Goal: Navigation & Orientation: Understand site structure

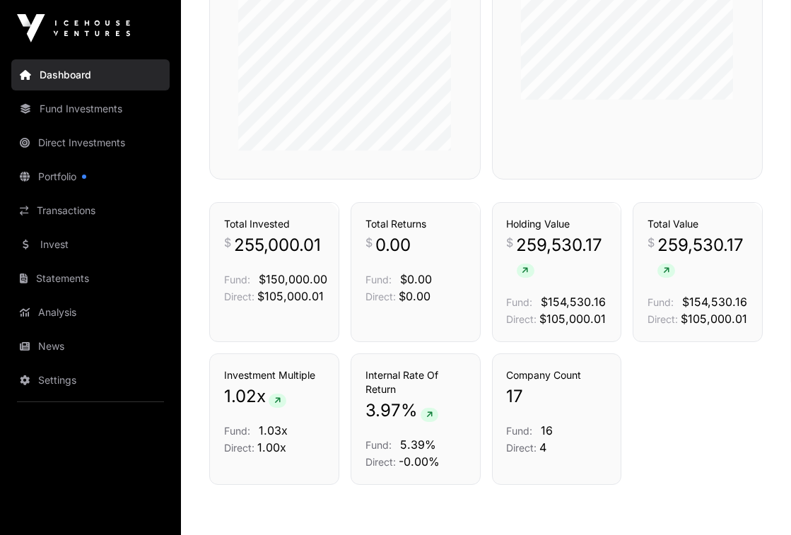
scroll to position [701, 0]
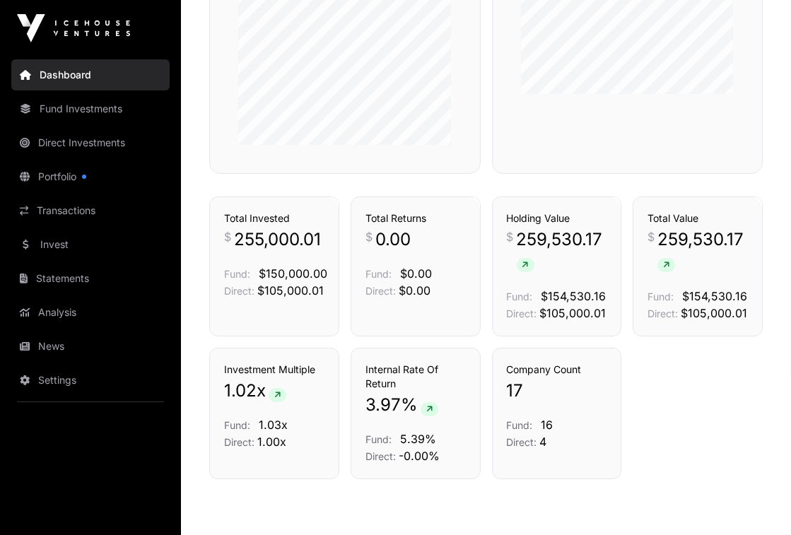
click at [95, 107] on link "Fund Investments" at bounding box center [90, 108] width 158 height 31
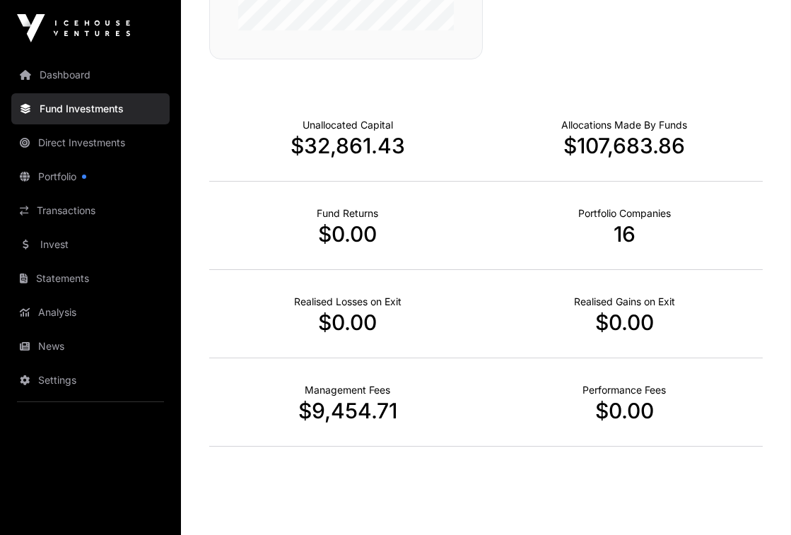
scroll to position [895, 0]
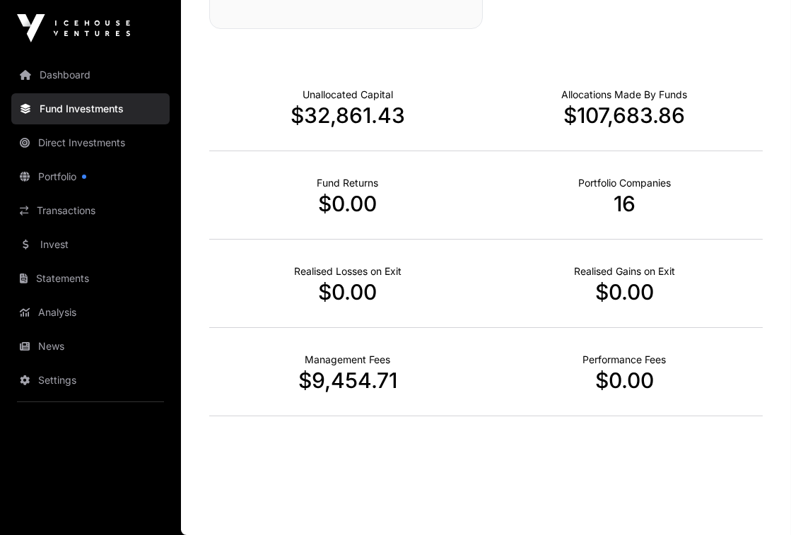
click at [108, 145] on link "Direct Investments" at bounding box center [90, 142] width 158 height 31
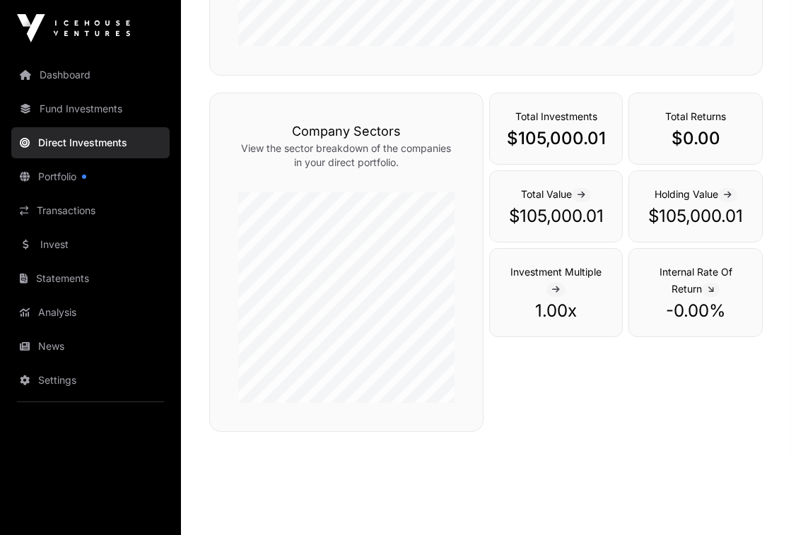
scroll to position [461, 0]
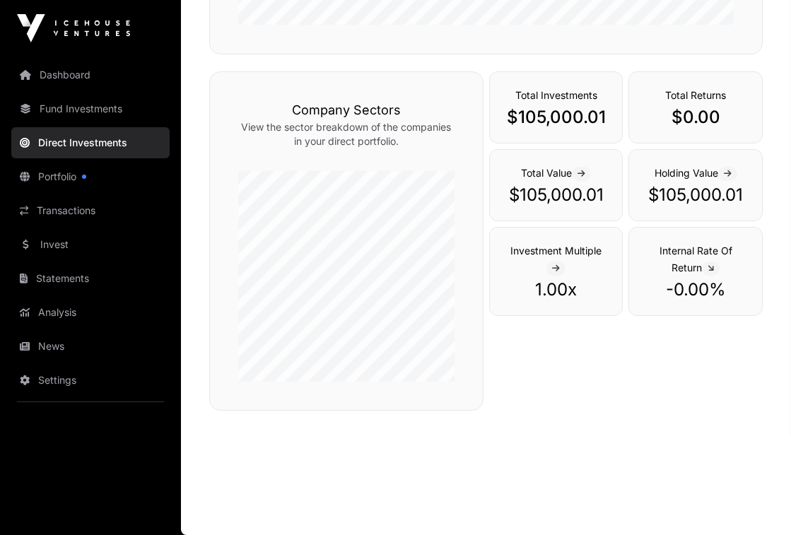
click at [59, 335] on link "News" at bounding box center [90, 346] width 158 height 31
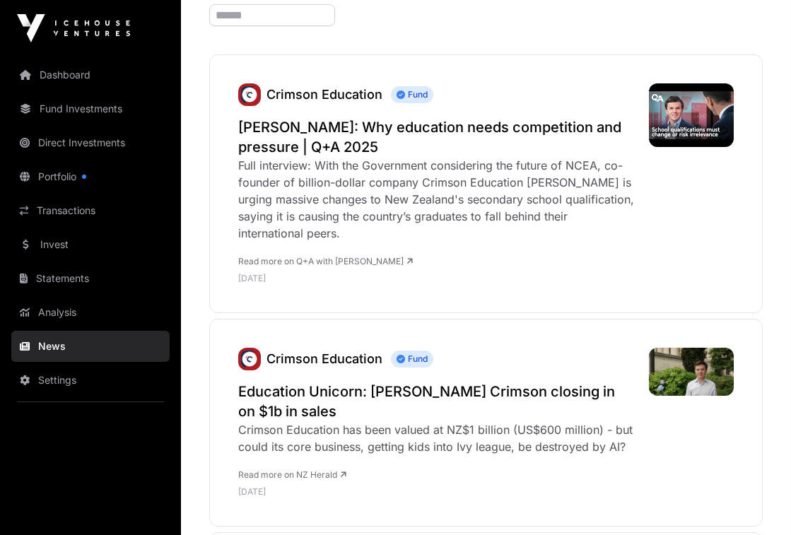
scroll to position [220, 0]
click at [88, 35] on img at bounding box center [73, 28] width 113 height 28
